Goal: Find specific page/section: Find specific page/section

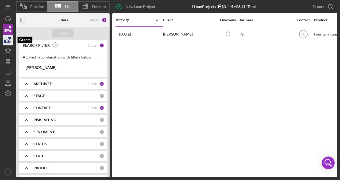
click at [11, 43] on icon "button" at bounding box center [7, 39] width 13 height 13
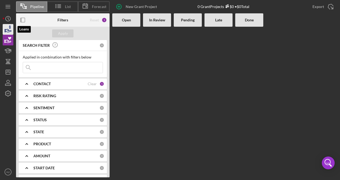
click at [9, 30] on icon "button" at bounding box center [9, 30] width 6 height 3
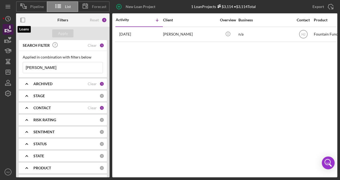
click at [8, 30] on icon "button" at bounding box center [7, 29] width 13 height 13
click at [7, 18] on icon "Icon/History" at bounding box center [7, 18] width 13 height 13
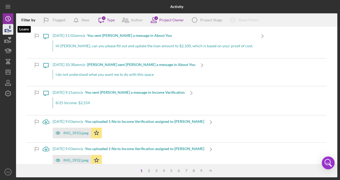
click at [7, 30] on icon "button" at bounding box center [7, 29] width 13 height 13
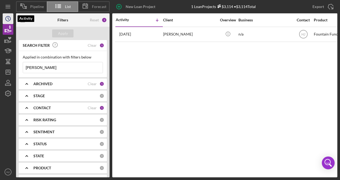
click at [9, 18] on icon "Icon/History" at bounding box center [7, 18] width 13 height 13
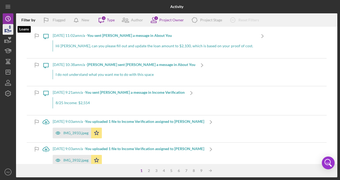
click at [11, 31] on icon "button" at bounding box center [7, 29] width 13 height 13
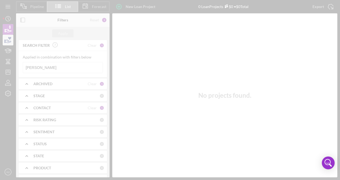
click at [10, 41] on div at bounding box center [170, 90] width 340 height 180
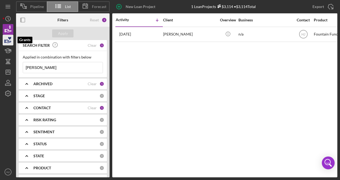
click at [11, 40] on icon "button" at bounding box center [7, 39] width 13 height 13
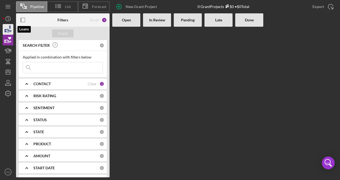
click at [12, 29] on icon "button" at bounding box center [7, 29] width 13 height 13
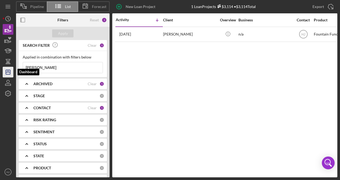
click at [12, 70] on icon "Icon/Dashboard" at bounding box center [7, 72] width 13 height 13
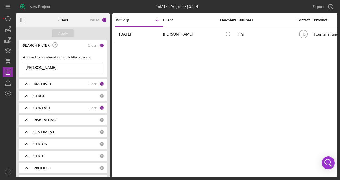
click at [57, 66] on input "[PERSON_NAME]" at bounding box center [63, 67] width 80 height 11
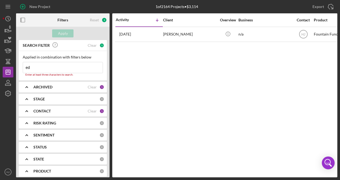
type input "e"
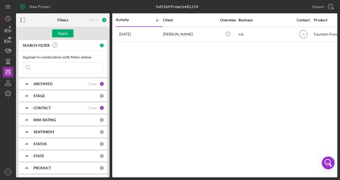
click at [64, 28] on div "Apply" at bounding box center [63, 33] width 94 height 13
click at [63, 34] on div "Apply" at bounding box center [63, 33] width 10 height 8
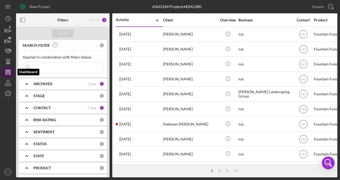
click at [7, 72] on icon "Icon/Dashboard" at bounding box center [7, 72] width 13 height 13
click at [8, 34] on icon "button" at bounding box center [7, 29] width 13 height 13
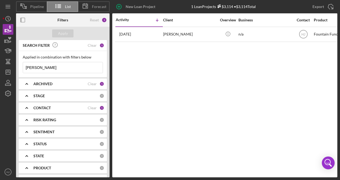
drag, startPoint x: 57, startPoint y: 70, endPoint x: 16, endPoint y: 70, distance: 40.7
click at [16, 70] on div "SEARCH FILTER Clear 1 Applied in combination with filters below [PERSON_NAME] I…" at bounding box center [63, 108] width 94 height 137
click at [61, 33] on div "Apply" at bounding box center [63, 33] width 10 height 8
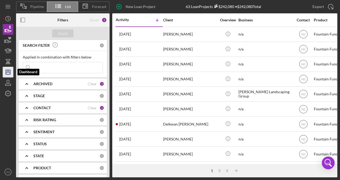
click at [8, 72] on line "button" at bounding box center [8, 71] width 0 height 2
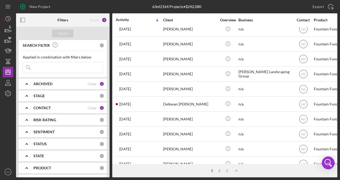
scroll to position [27, 0]
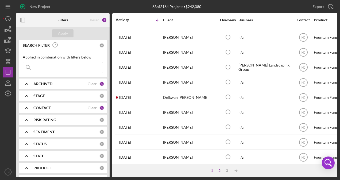
click at [219, 171] on div "2" at bounding box center [219, 171] width 7 height 4
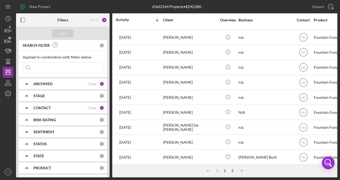
click at [234, 171] on div "3" at bounding box center [232, 171] width 7 height 4
click at [221, 172] on div "1" at bounding box center [222, 171] width 7 height 4
